Goal: Use online tool/utility: Use online tool/utility

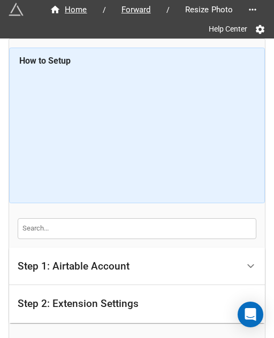
scroll to position [71, 0]
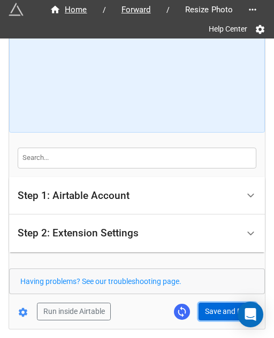
drag, startPoint x: 229, startPoint y: 307, endPoint x: 263, endPoint y: 306, distance: 34.2
click at [229, 307] on button "Save and Run" at bounding box center [227, 311] width 58 height 18
click at [208, 306] on button "Save and Run" at bounding box center [227, 311] width 58 height 18
click at [217, 308] on button "Save and Run" at bounding box center [227, 311] width 58 height 18
click at [212, 311] on button "Save and Run" at bounding box center [227, 311] width 58 height 18
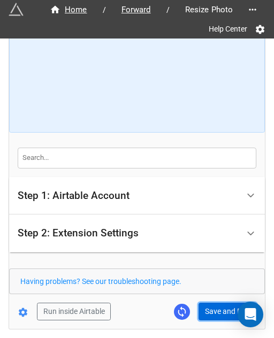
click at [210, 307] on button "Save and Run" at bounding box center [227, 311] width 58 height 18
click at [214, 314] on button "Save and Run" at bounding box center [227, 311] width 58 height 18
drag, startPoint x: 221, startPoint y: 304, endPoint x: 256, endPoint y: 293, distance: 37.0
click at [221, 304] on button "Save and Run" at bounding box center [227, 311] width 58 height 18
click at [205, 313] on button "Save and Run" at bounding box center [227, 311] width 58 height 18
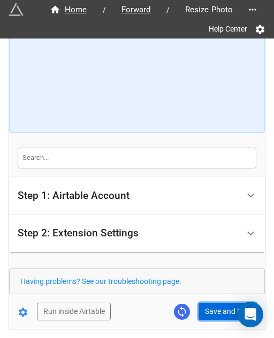
click at [221, 305] on button "Save and Run" at bounding box center [227, 311] width 58 height 18
click at [220, 303] on button "Save and Run" at bounding box center [227, 311] width 58 height 18
click at [209, 311] on button "Save and Run" at bounding box center [227, 311] width 58 height 18
drag, startPoint x: 210, startPoint y: 313, endPoint x: 226, endPoint y: 323, distance: 18.8
click at [210, 313] on button "Save and Run" at bounding box center [227, 311] width 58 height 18
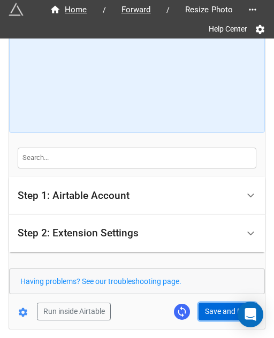
click at [200, 302] on button "Save and Run" at bounding box center [227, 311] width 58 height 18
drag, startPoint x: 208, startPoint y: 308, endPoint x: 266, endPoint y: 256, distance: 78.3
click at [208, 308] on button "Save and Run" at bounding box center [227, 311] width 58 height 18
click at [209, 311] on button "Save and Run" at bounding box center [227, 311] width 58 height 18
click at [207, 309] on button "Save and Run" at bounding box center [227, 311] width 58 height 18
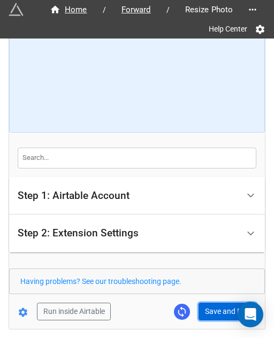
click at [209, 305] on button "Save and Run" at bounding box center [227, 311] width 58 height 18
